Goal: Information Seeking & Learning: Understand process/instructions

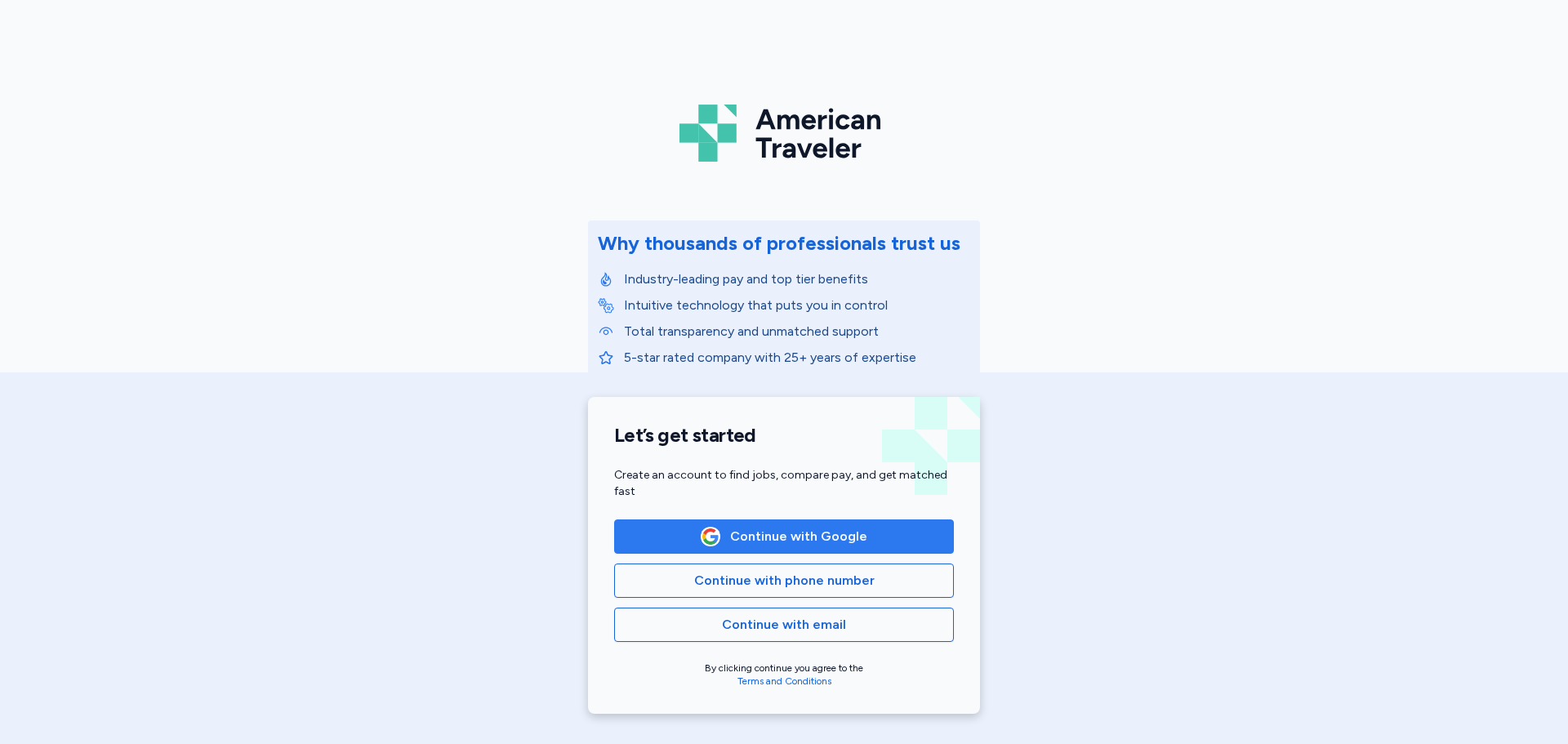
click at [655, 532] on span "Continue with Google" at bounding box center [784, 537] width 312 height 20
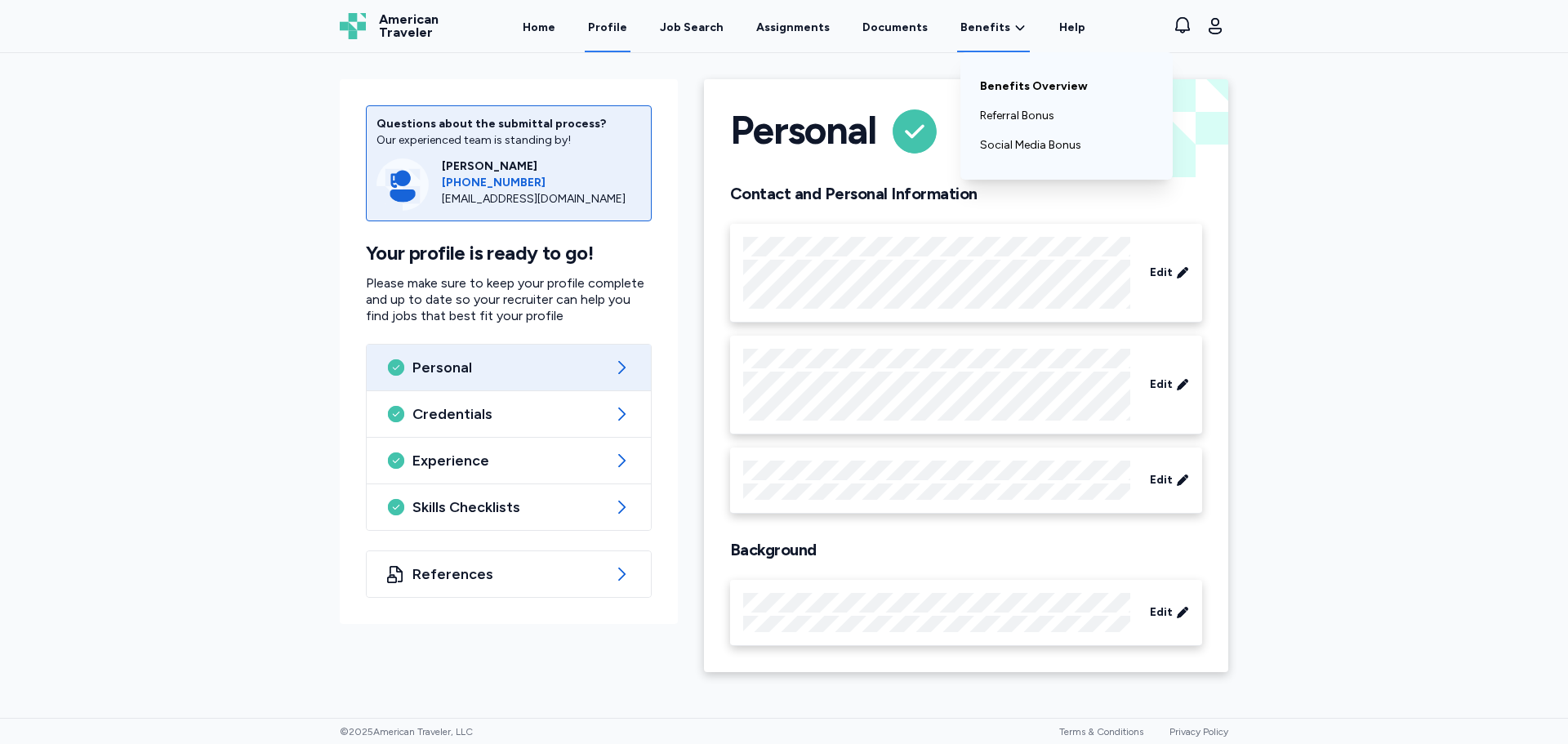
click at [991, 86] on link "Benefits Overview" at bounding box center [1066, 86] width 173 height 29
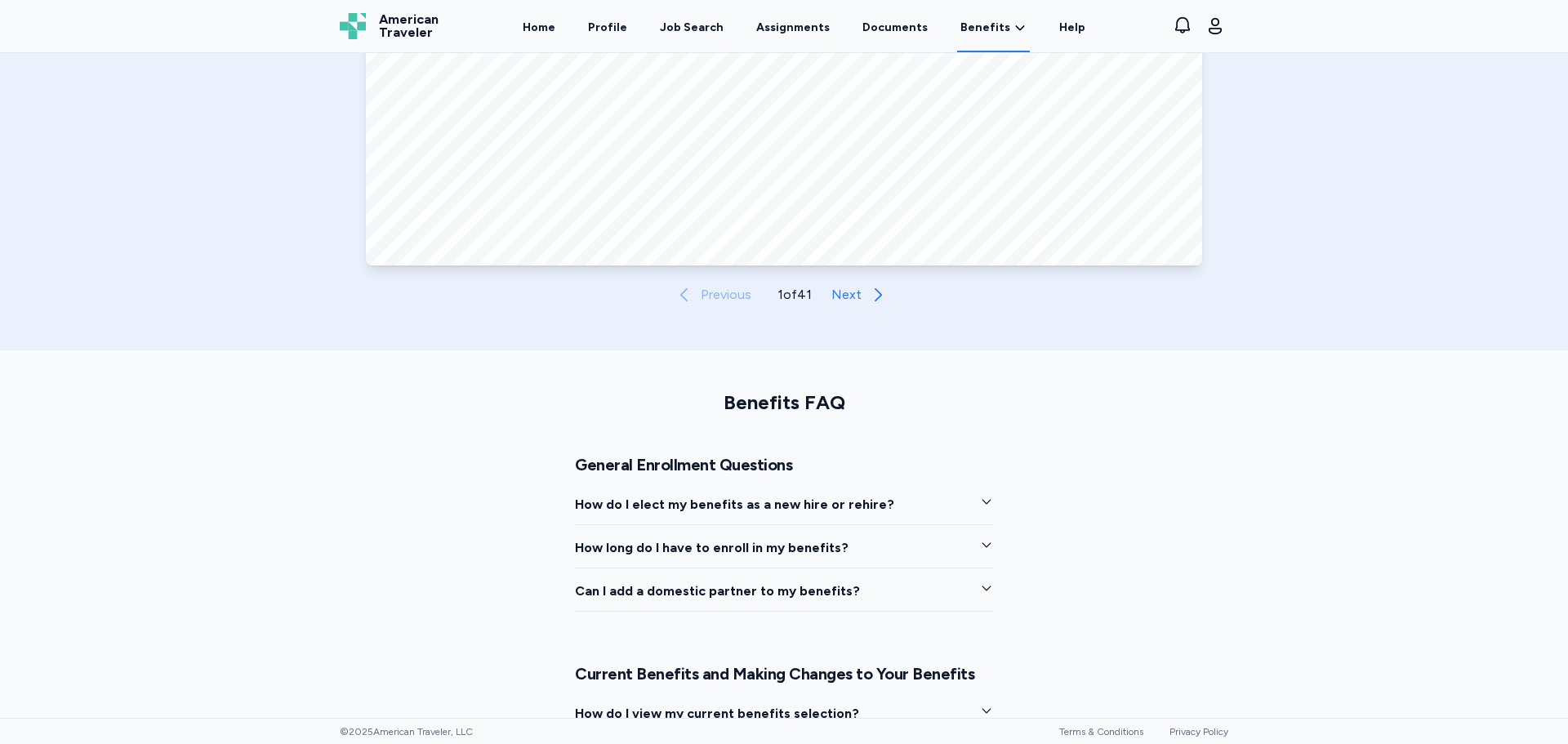
scroll to position [979, 0]
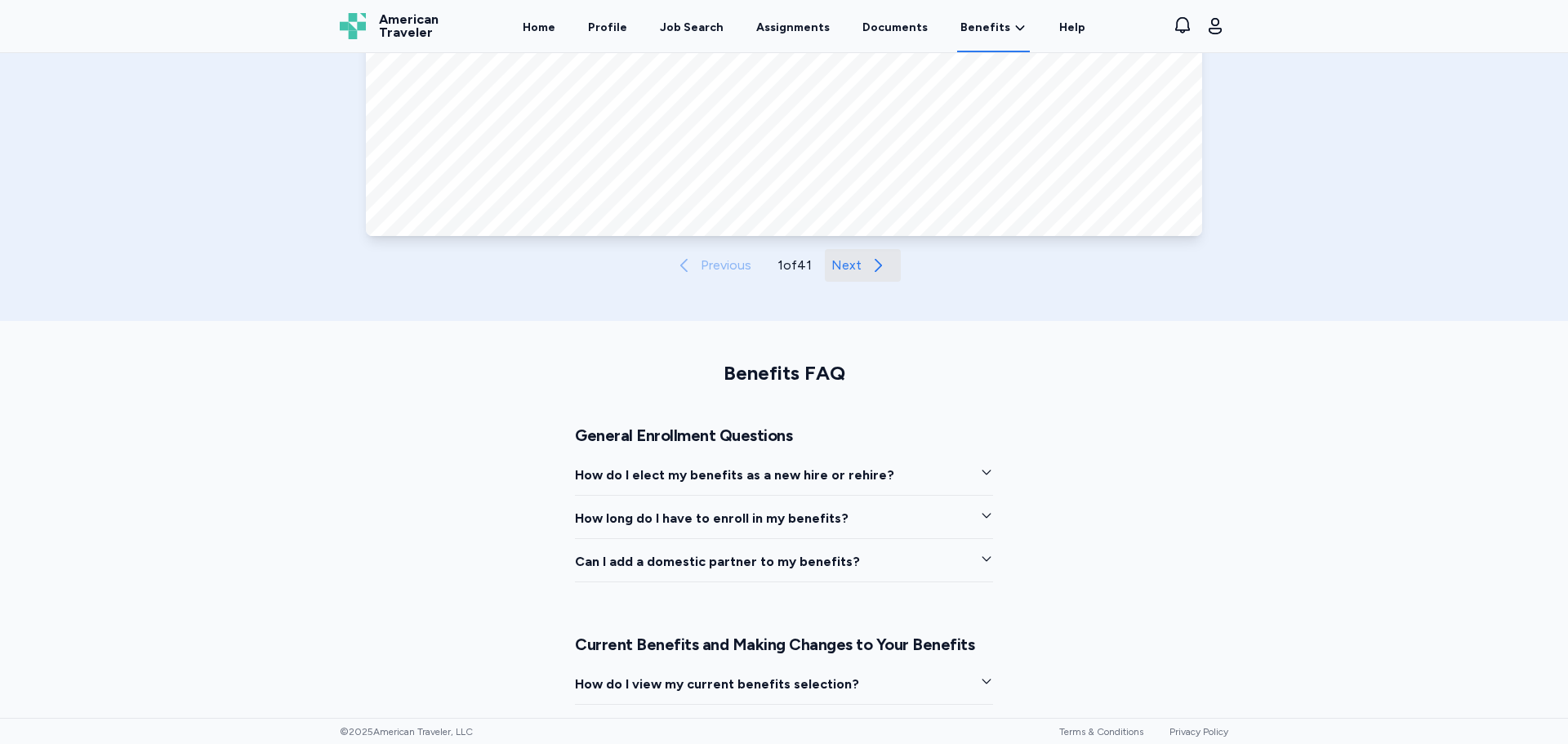
click at [845, 271] on span "Next" at bounding box center [846, 265] width 30 height 20
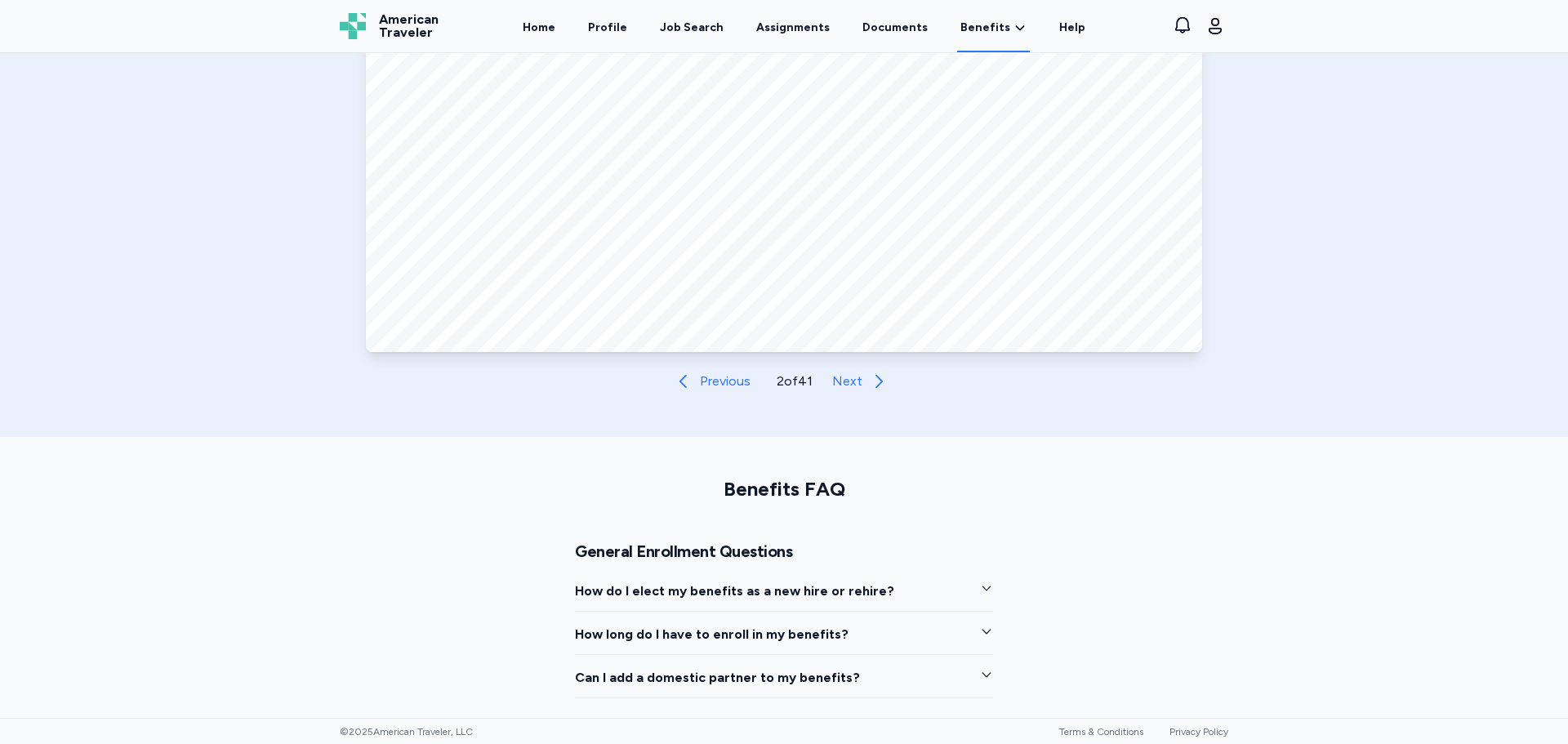
scroll to position [653, 0]
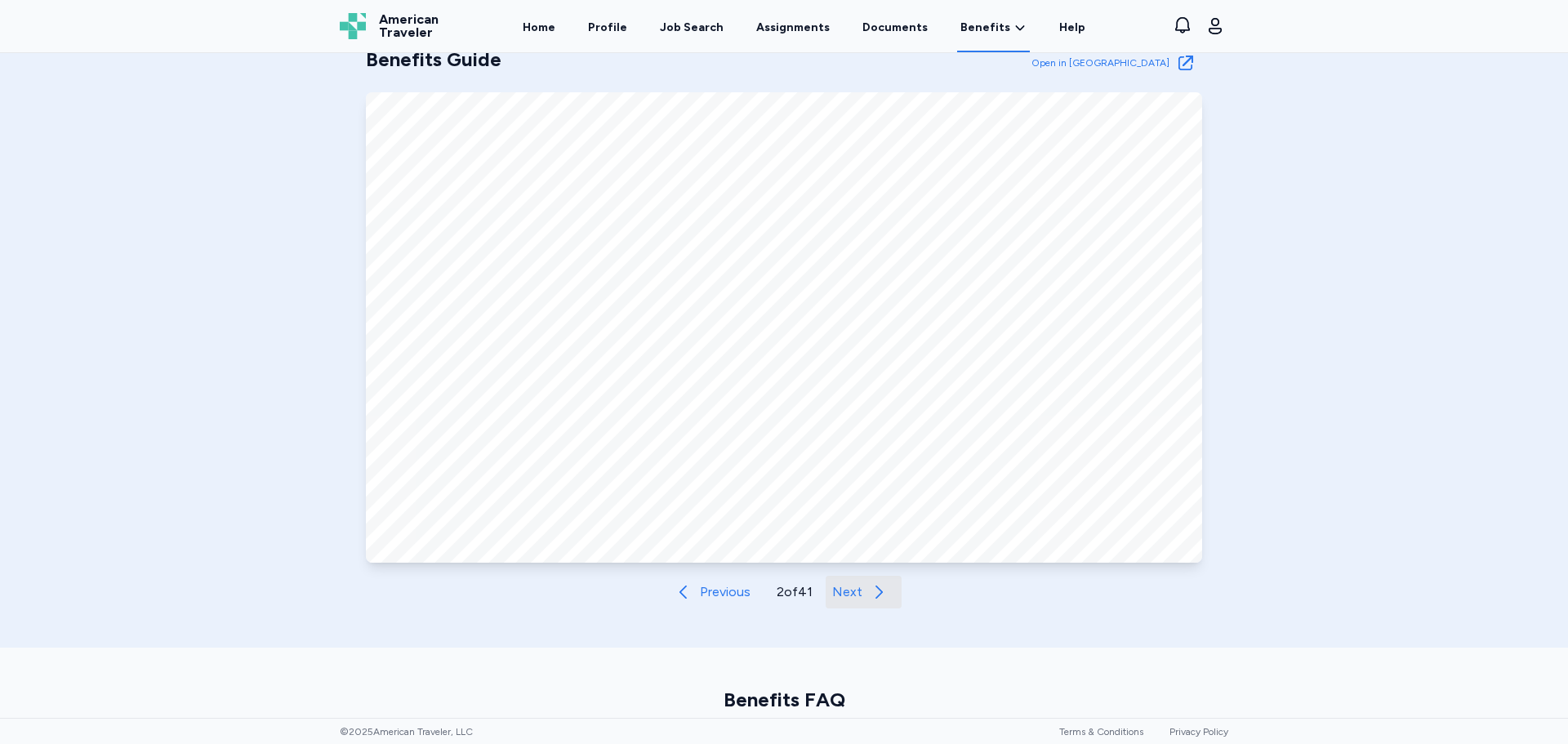
click at [854, 595] on span "Next" at bounding box center [846, 592] width 30 height 20
click at [857, 588] on button "Next" at bounding box center [864, 592] width 76 height 33
click at [859, 583] on button "Next" at bounding box center [865, 592] width 76 height 33
click at [837, 586] on span "Next" at bounding box center [846, 592] width 30 height 20
click at [837, 584] on span "Next" at bounding box center [846, 592] width 30 height 20
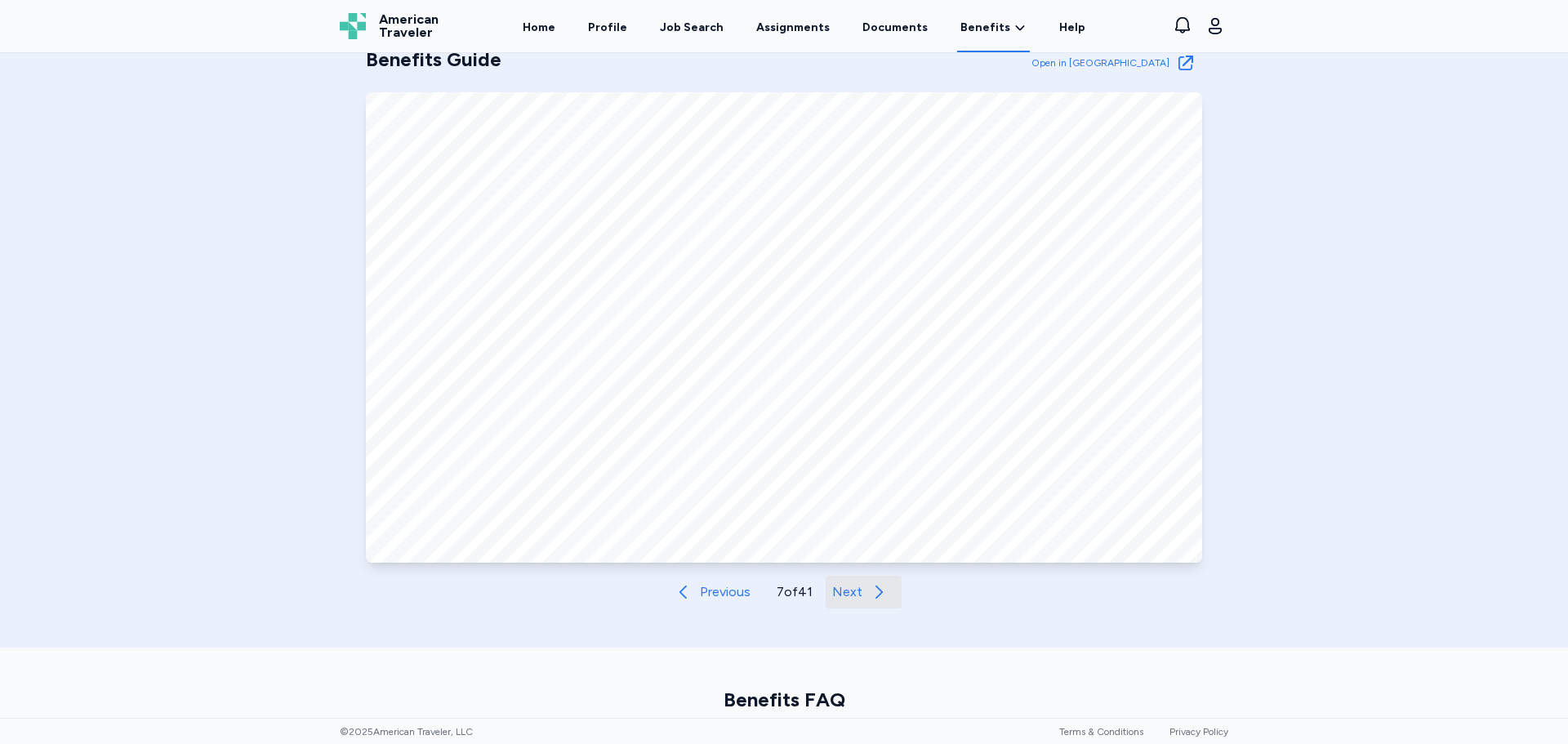
click at [837, 588] on span "Next" at bounding box center [846, 592] width 30 height 20
click at [832, 588] on span "Next" at bounding box center [846, 592] width 30 height 20
click at [839, 586] on span "Next" at bounding box center [846, 592] width 30 height 20
click at [837, 587] on span "Next" at bounding box center [850, 592] width 30 height 20
click at [834, 589] on span "Next" at bounding box center [848, 592] width 30 height 20
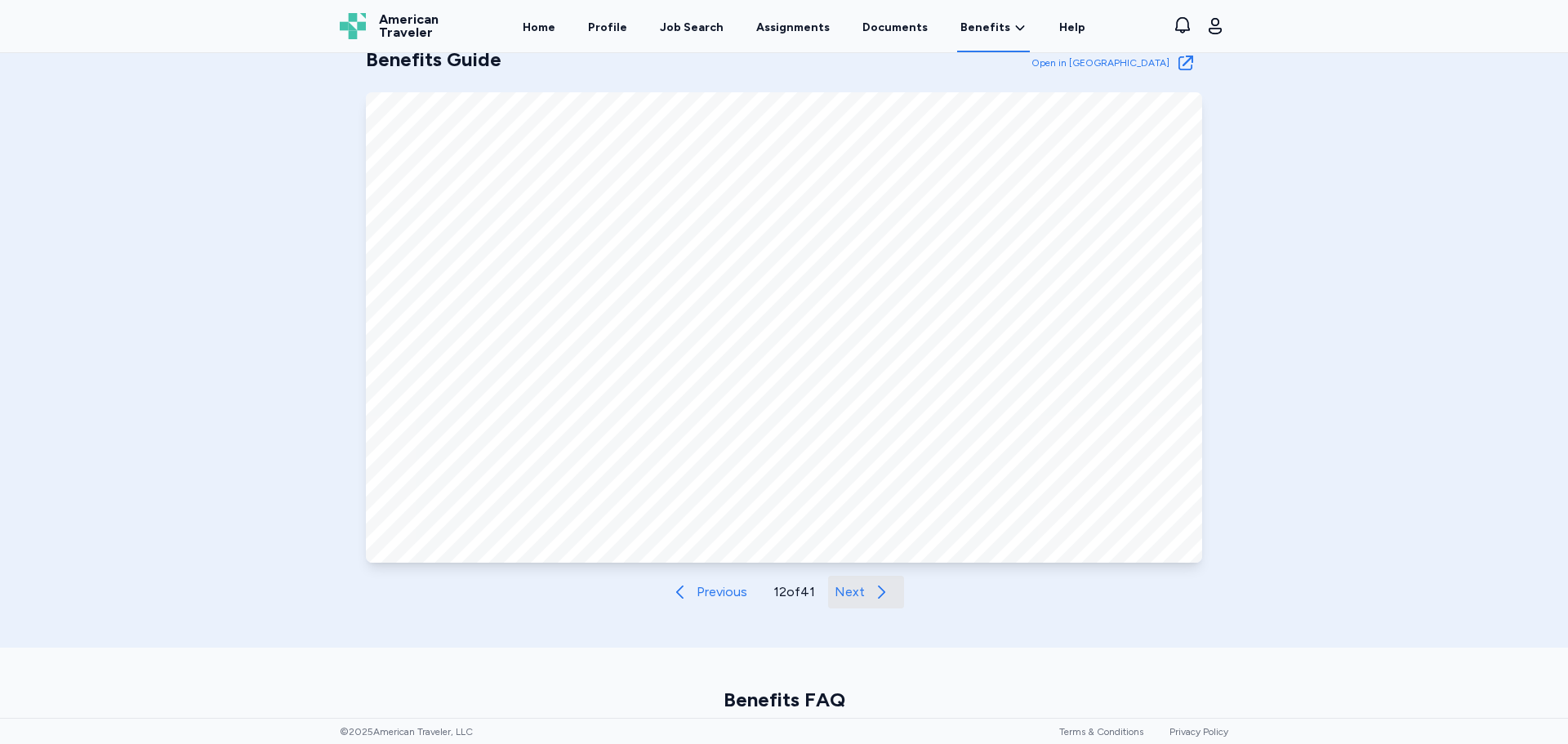
click at [828, 588] on button "Next" at bounding box center [866, 592] width 76 height 33
click at [829, 591] on button "Next" at bounding box center [866, 592] width 76 height 33
click at [837, 591] on span "Next" at bounding box center [850, 592] width 30 height 20
click at [837, 591] on span "Next" at bounding box center [849, 592] width 30 height 20
click at [836, 594] on span "Next" at bounding box center [850, 592] width 30 height 20
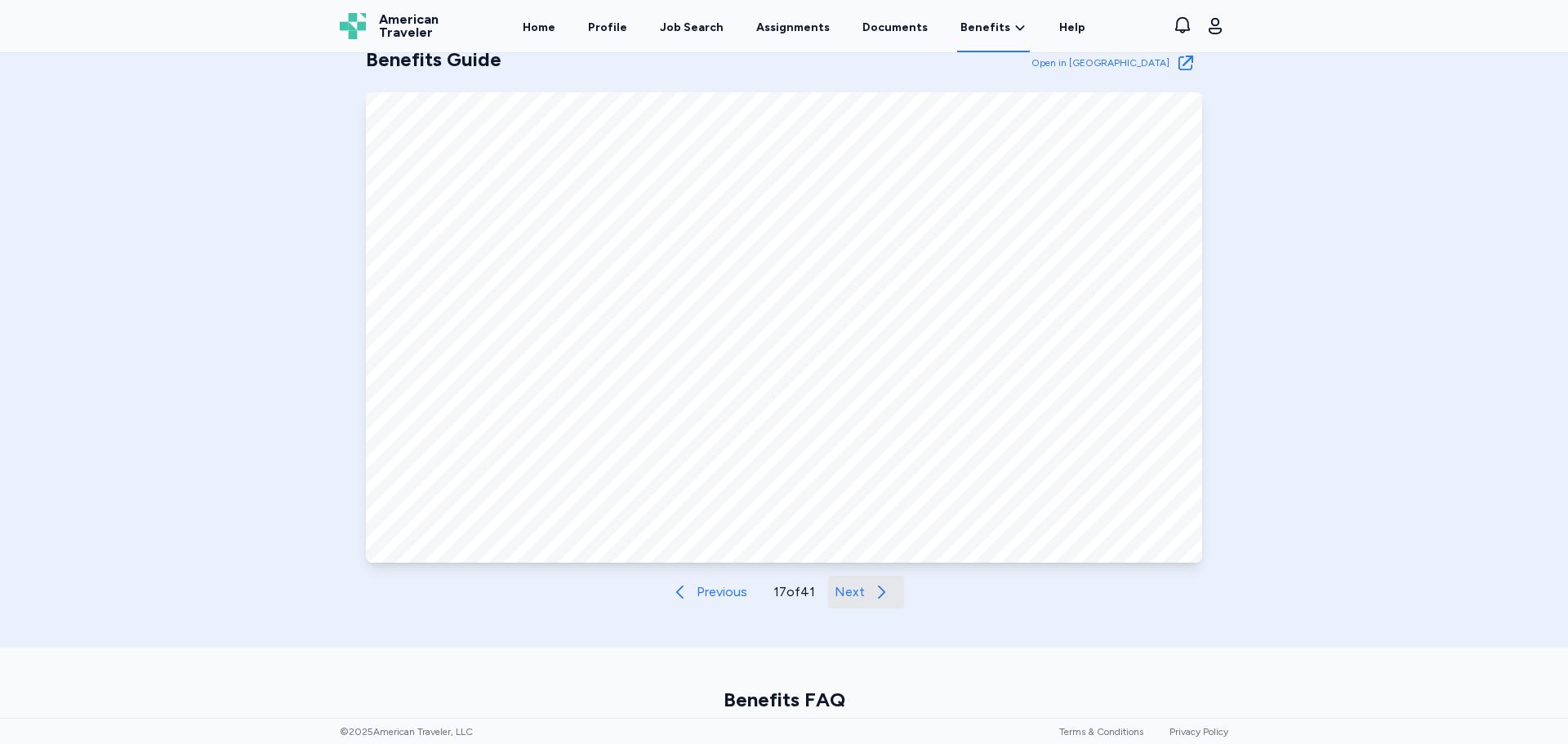
click at [835, 594] on span "Next" at bounding box center [849, 592] width 30 height 20
click at [837, 594] on span "Next" at bounding box center [850, 592] width 30 height 20
click at [837, 593] on span "Next" at bounding box center [850, 592] width 30 height 20
click at [837, 593] on span "Next" at bounding box center [851, 592] width 30 height 20
click at [837, 593] on span "Next" at bounding box center [849, 592] width 30 height 20
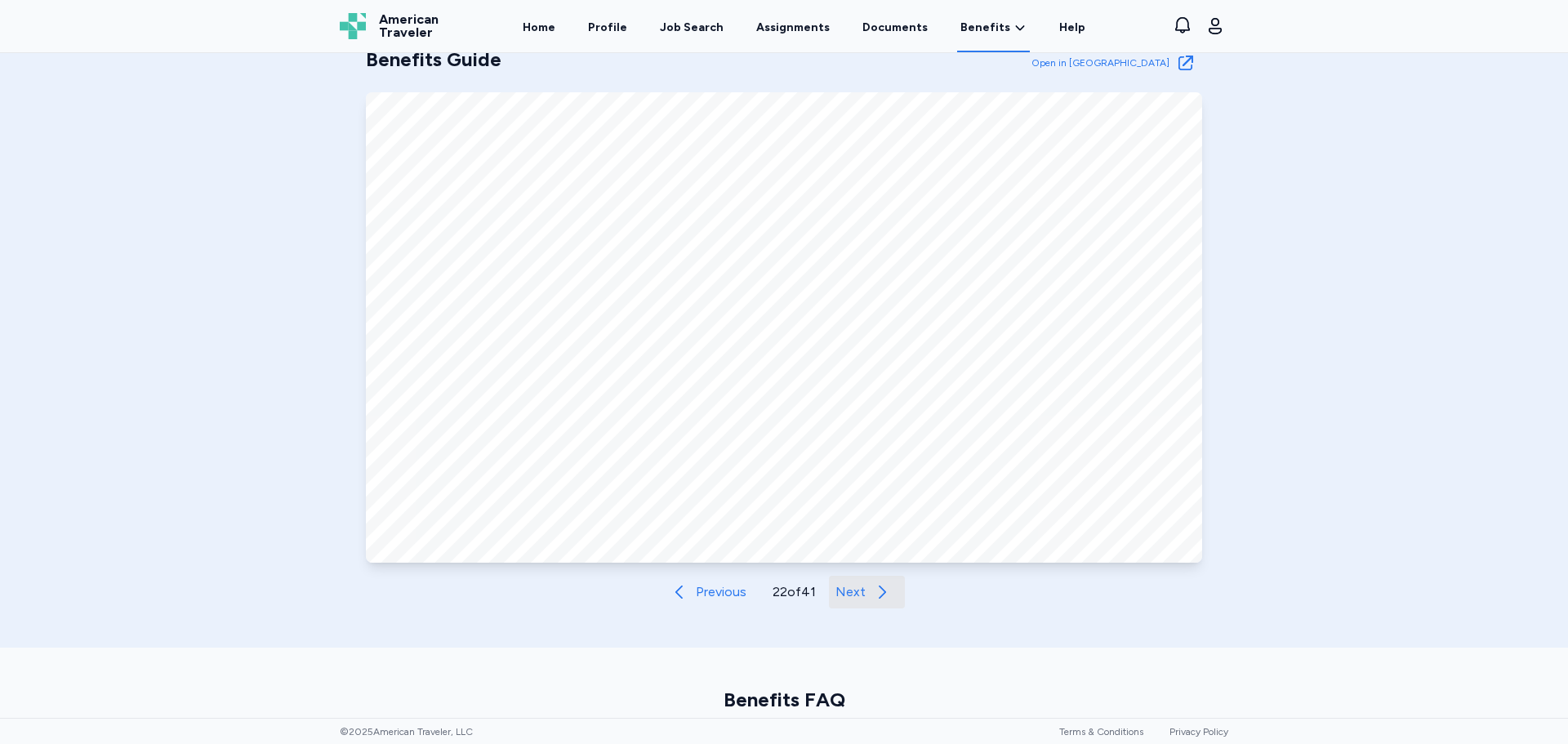
click at [837, 593] on span "Next" at bounding box center [850, 592] width 30 height 20
click at [836, 593] on span "Next" at bounding box center [850, 592] width 30 height 20
click at [837, 593] on span "Next" at bounding box center [851, 592] width 30 height 20
click at [836, 593] on span "Next" at bounding box center [850, 592] width 30 height 20
click at [837, 593] on span "Next" at bounding box center [851, 592] width 30 height 20
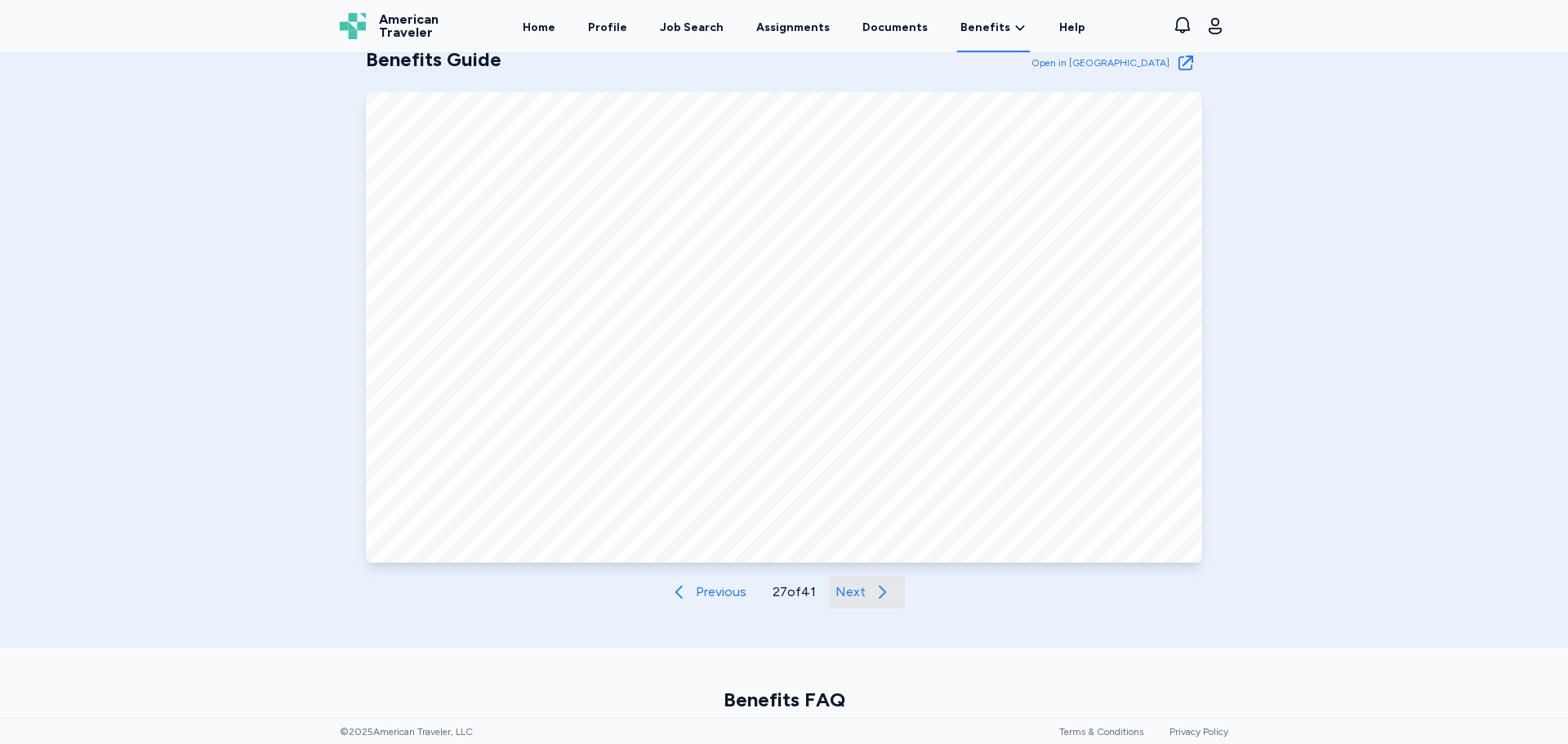
click at [830, 594] on button "Next" at bounding box center [866, 592] width 76 height 33
click at [724, 597] on span "Previous" at bounding box center [721, 592] width 51 height 20
click at [837, 598] on span "Next" at bounding box center [850, 592] width 30 height 20
click at [837, 599] on span "Next" at bounding box center [851, 592] width 30 height 20
click at [837, 600] on span "Next" at bounding box center [851, 592] width 30 height 20
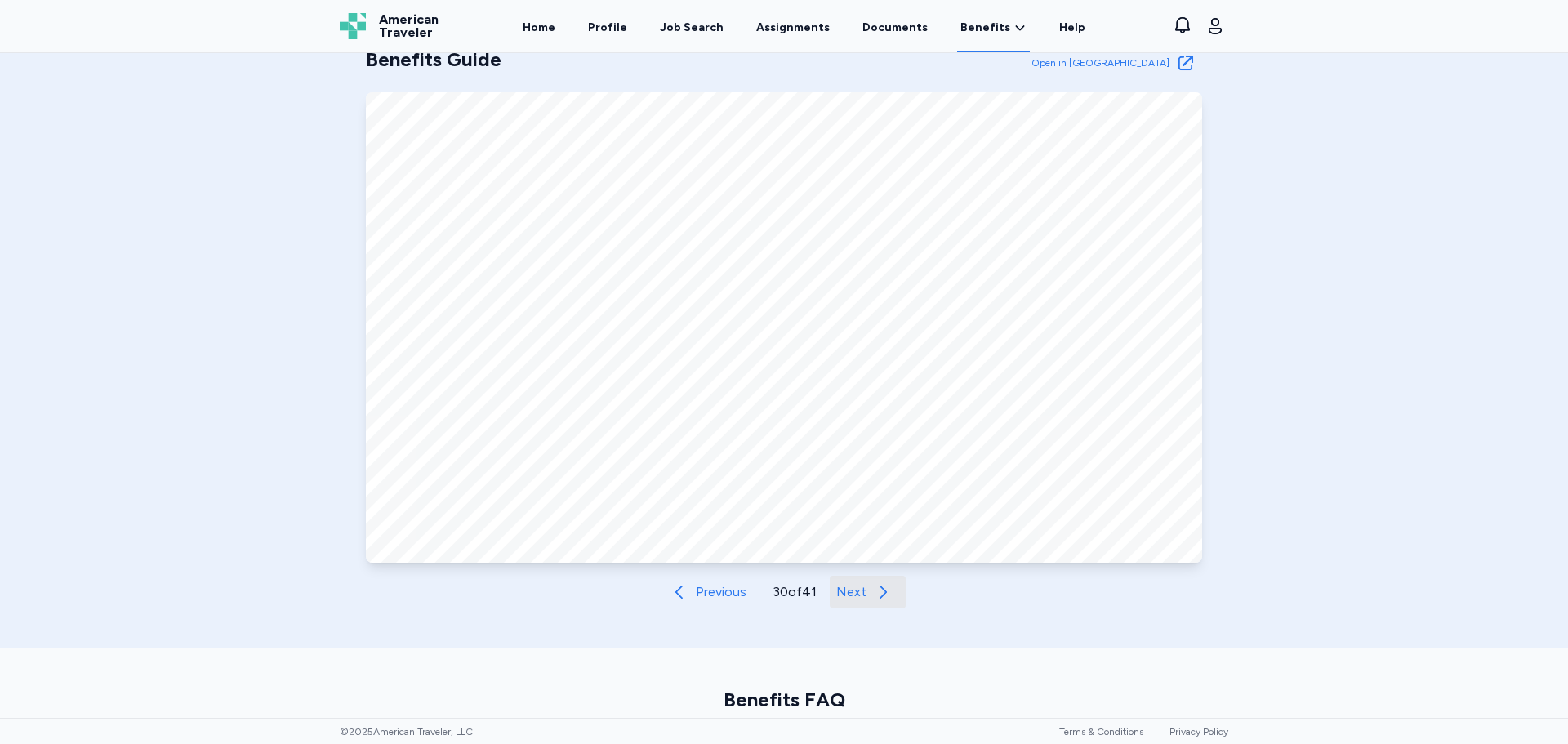
click at [837, 600] on span "Next" at bounding box center [851, 592] width 30 height 20
click at [835, 601] on span "Next" at bounding box center [849, 592] width 30 height 20
click at [836, 601] on span "Next" at bounding box center [850, 592] width 30 height 20
click at [860, 594] on span "Next" at bounding box center [851, 592] width 30 height 20
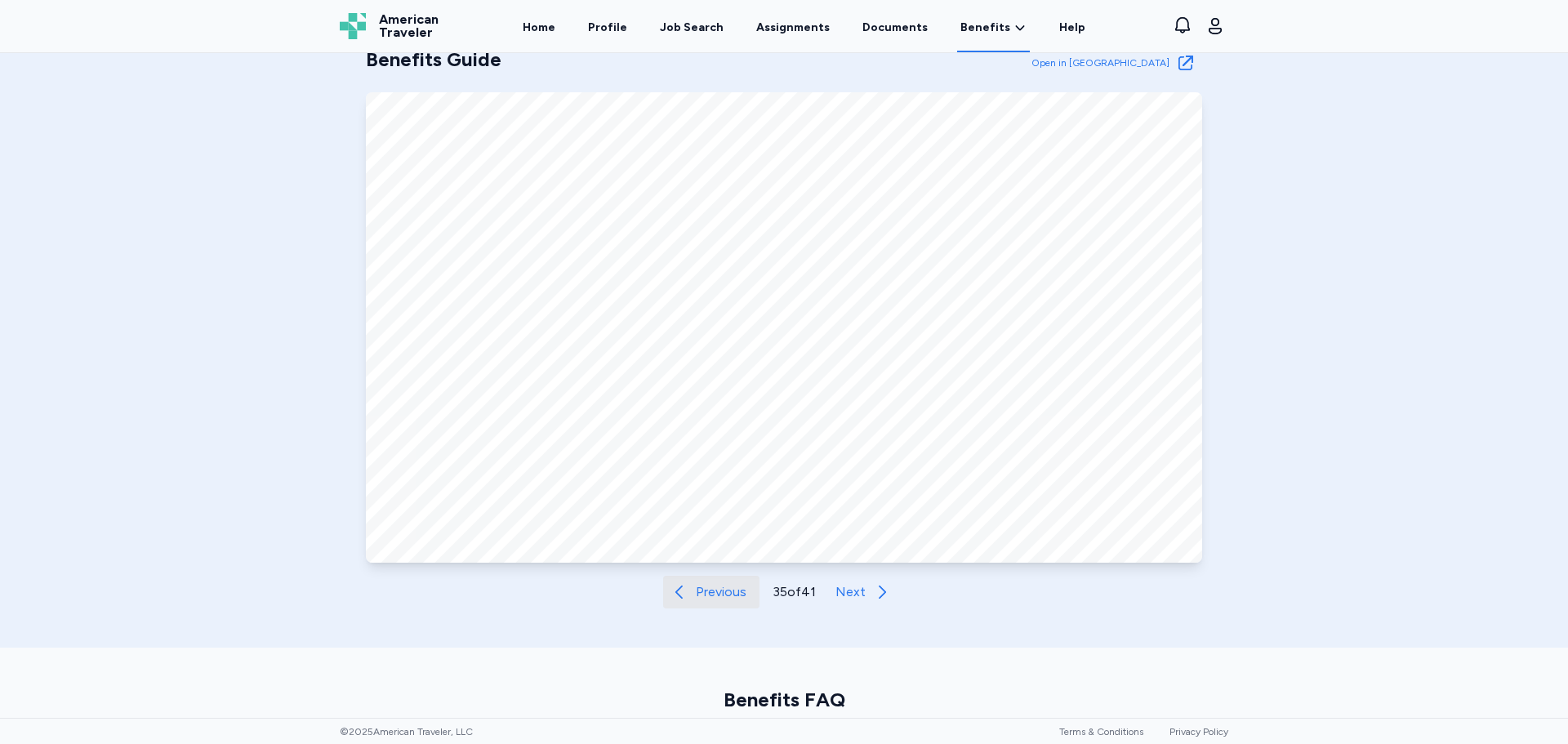
click at [700, 596] on span "Previous" at bounding box center [721, 592] width 51 height 20
click at [841, 591] on span "Next" at bounding box center [851, 592] width 30 height 20
click at [852, 589] on span "Next" at bounding box center [850, 592] width 30 height 20
click at [846, 596] on span "Next" at bounding box center [851, 592] width 30 height 20
click at [844, 590] on span "Next" at bounding box center [850, 592] width 30 height 20
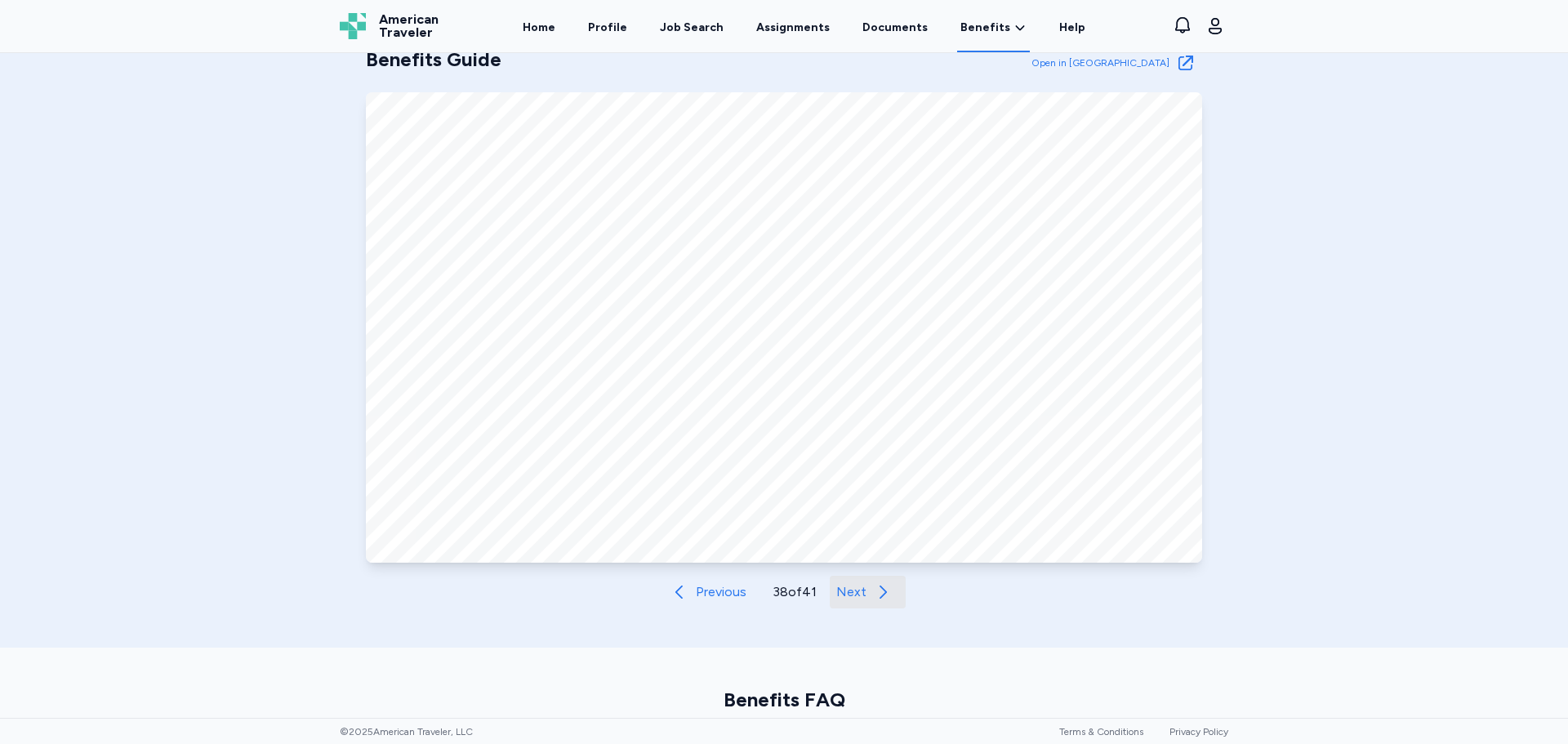
click at [844, 590] on span "Next" at bounding box center [851, 592] width 30 height 20
click at [849, 594] on span "Next" at bounding box center [851, 592] width 30 height 20
click at [695, 595] on span "Previous" at bounding box center [721, 592] width 51 height 20
click at [862, 594] on button "Next" at bounding box center [868, 592] width 76 height 33
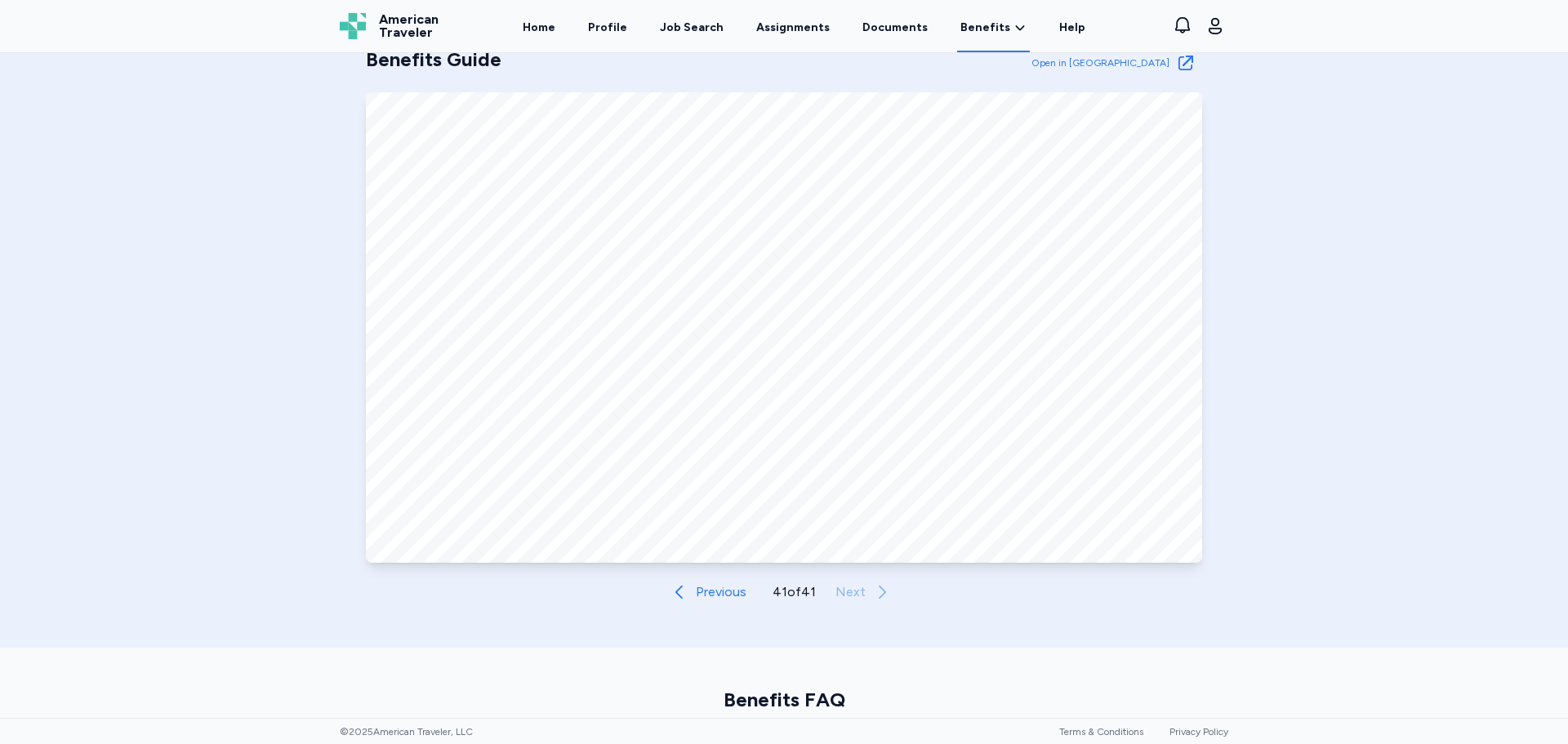
click at [617, 604] on div "Benefits Guide Open in New Tab Open in Tab Previous 41 of 41 Next" at bounding box center [784, 327] width 837 height 562
click at [610, 62] on div "Benefits Guide Open in New Tab Open in [GEOGRAPHIC_DATA]" at bounding box center [784, 62] width 837 height 33
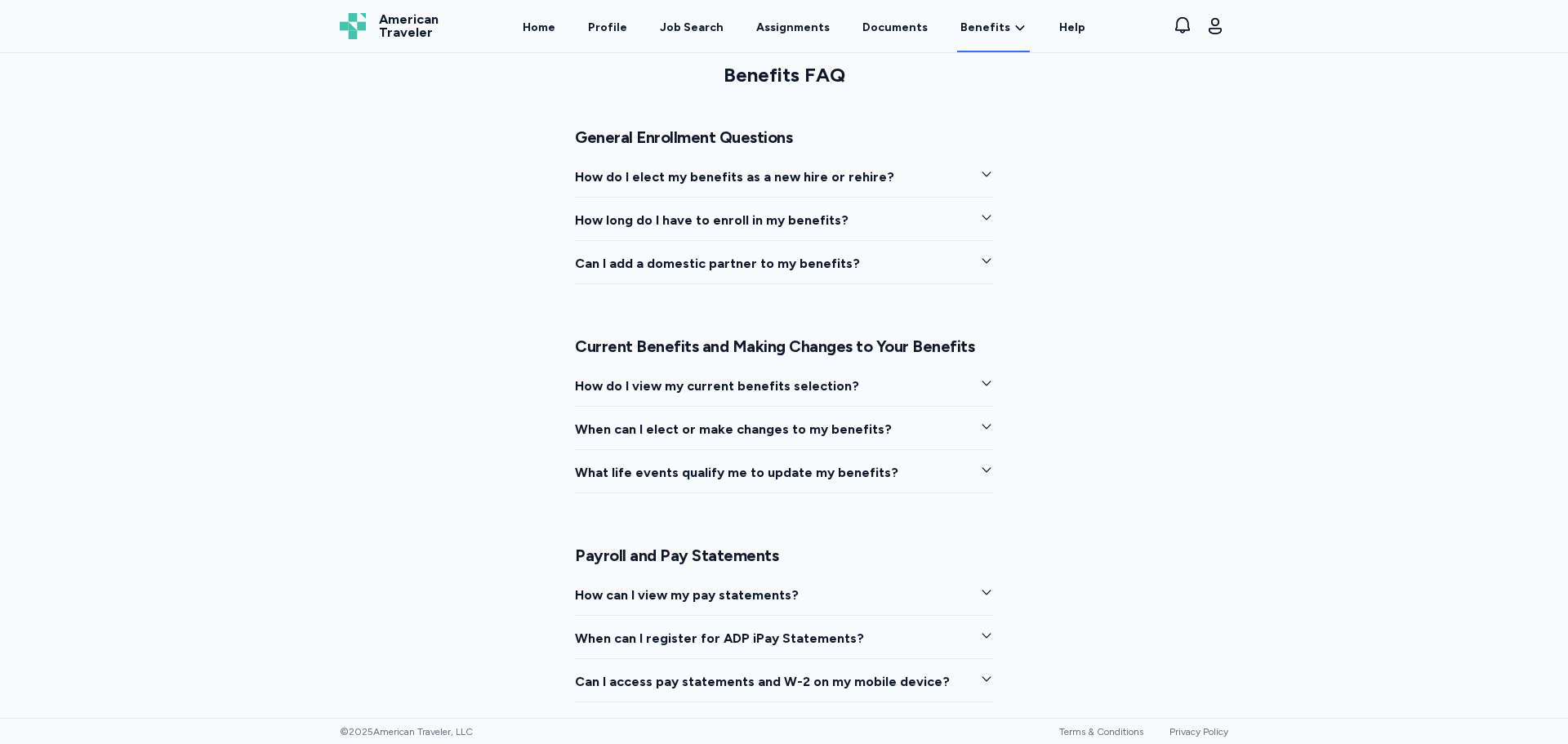
scroll to position [1306, 0]
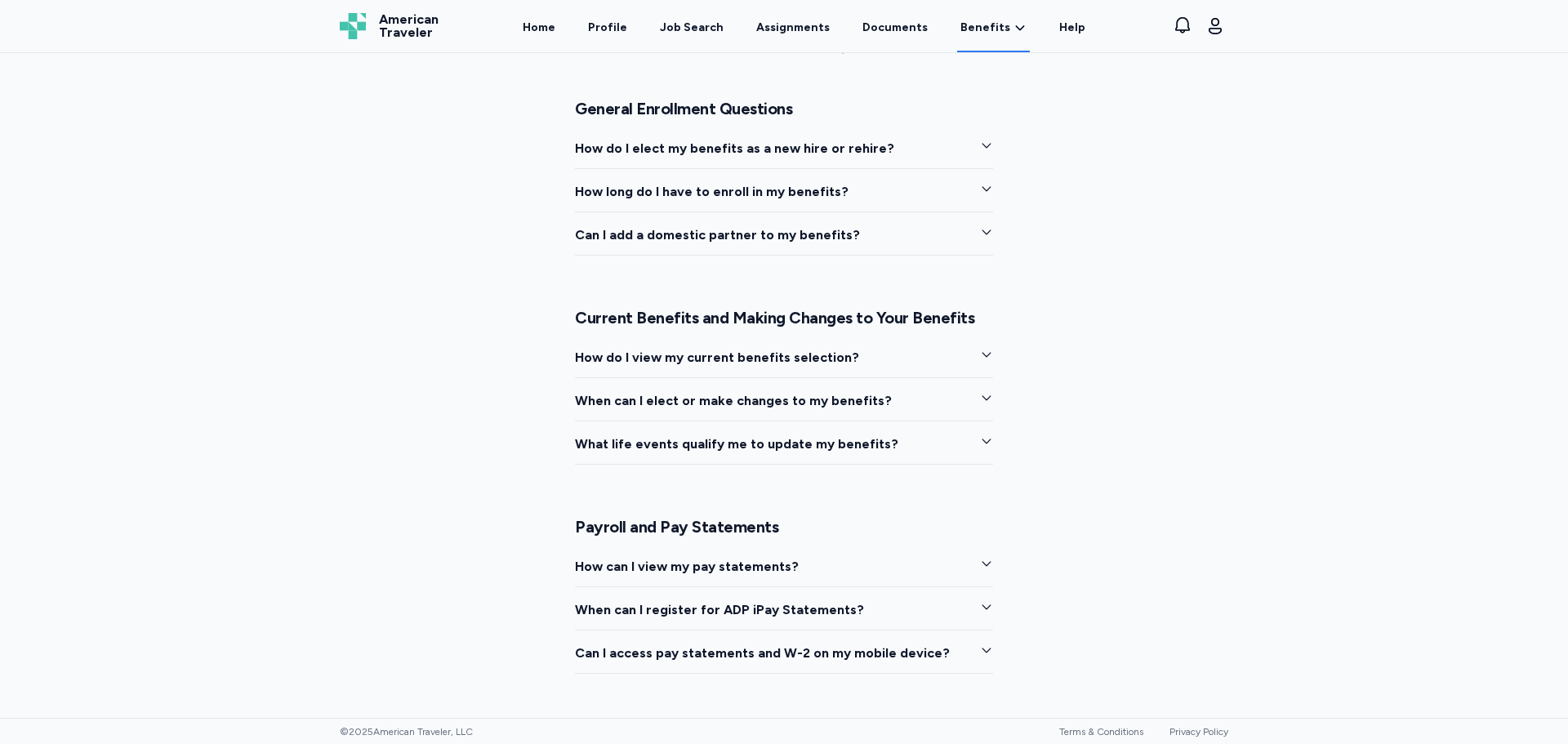
click at [913, 403] on button "When can I elect or make changes to my benefits?" at bounding box center [784, 405] width 418 height 30
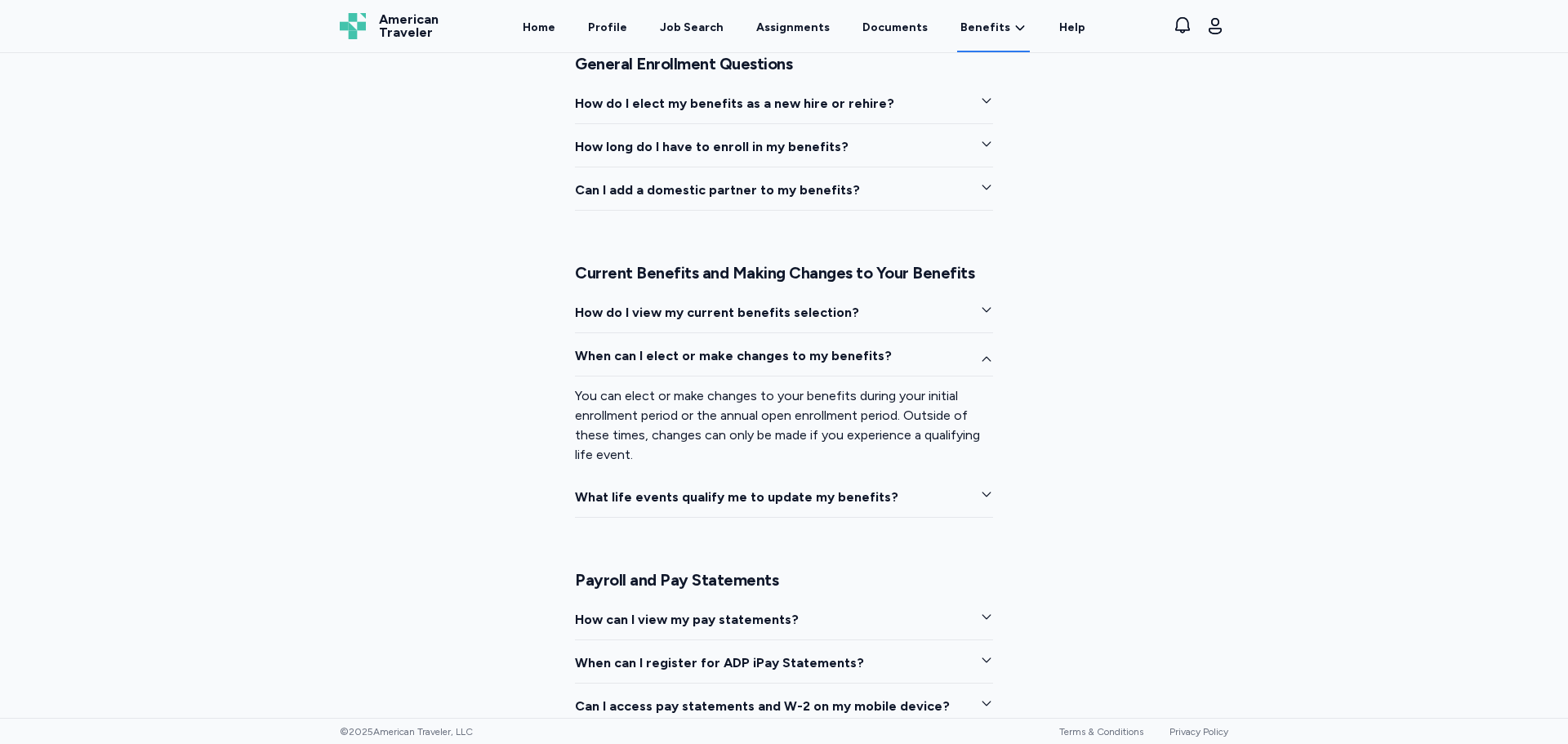
scroll to position [1388, 0]
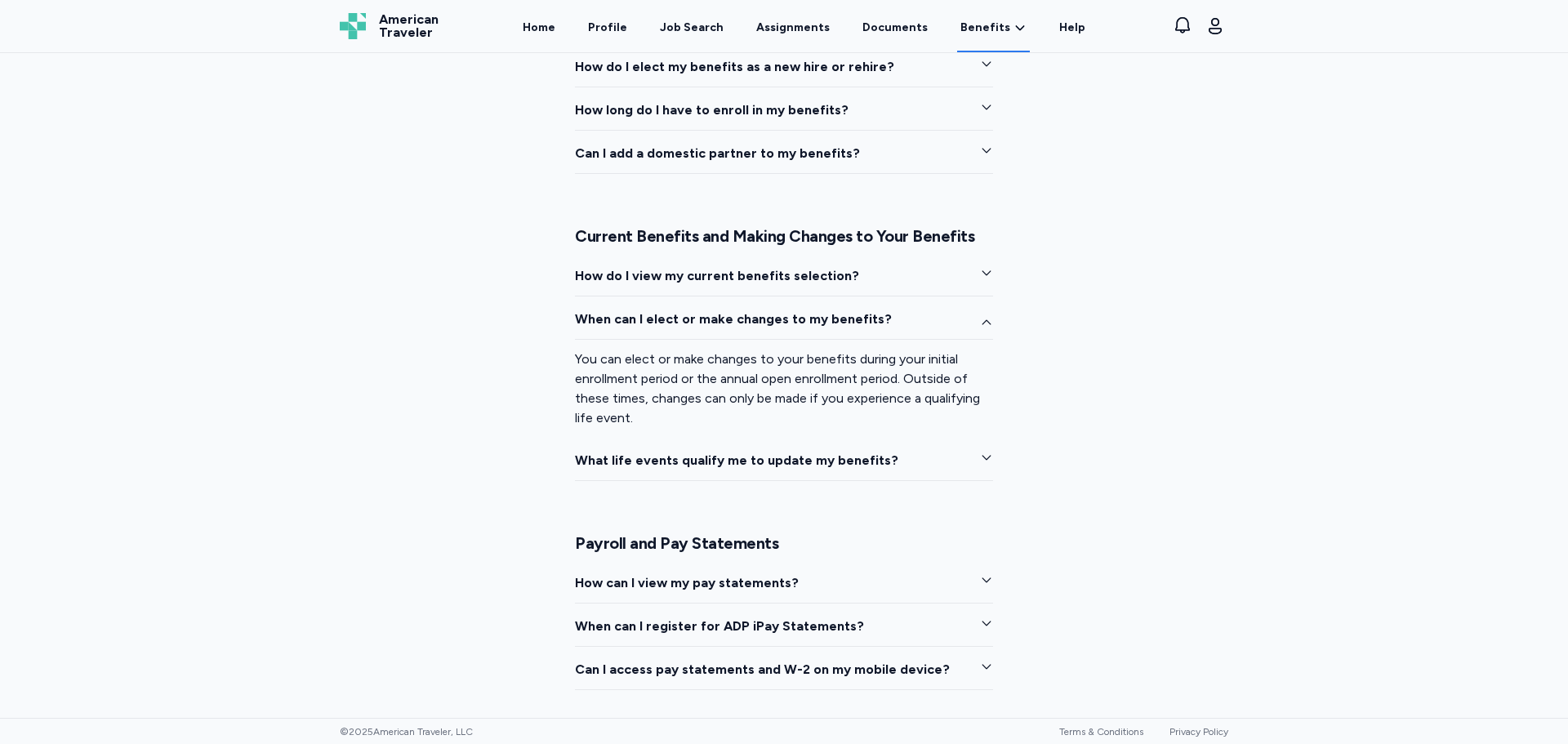
click at [637, 466] on span "What life events qualify me to update my benefits?" at bounding box center [736, 461] width 323 height 20
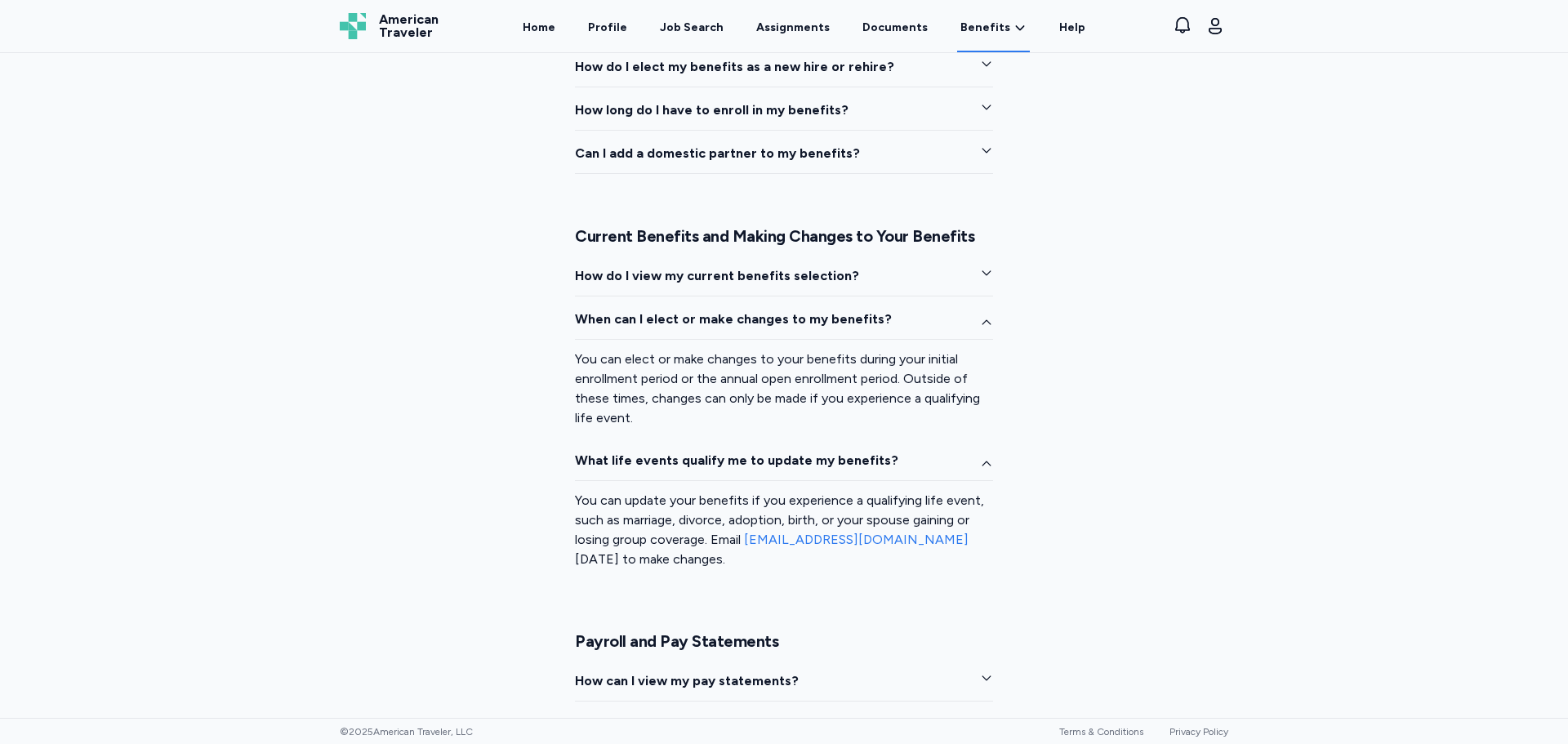
click at [783, 543] on link "[EMAIL_ADDRESS][DOMAIN_NAME]" at bounding box center [856, 539] width 225 height 15
drag, startPoint x: 738, startPoint y: 539, endPoint x: 923, endPoint y: 545, distance: 185.1
click at [923, 545] on span "You can update your benefits if you experience a qualifying life event, such as…" at bounding box center [779, 529] width 409 height 74
copy link "[EMAIL_ADDRESS][DOMAIN_NAME]"
